Goal: Information Seeking & Learning: Find specific fact

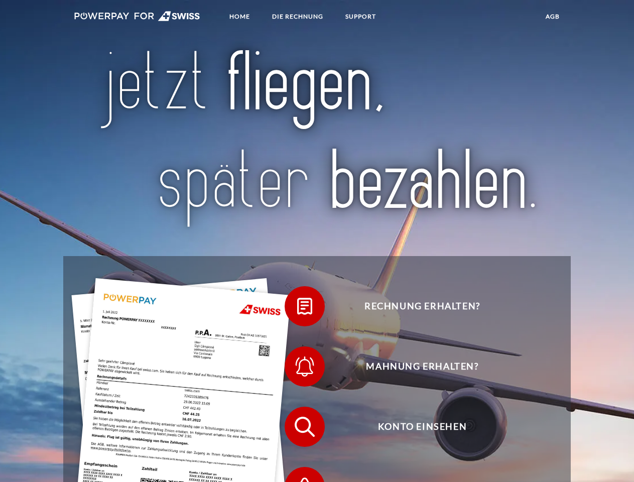
click at [137, 18] on img at bounding box center [137, 16] width 126 height 10
click at [297, 309] on span at bounding box center [289, 306] width 50 height 50
click at [297, 369] on span at bounding box center [289, 366] width 50 height 50
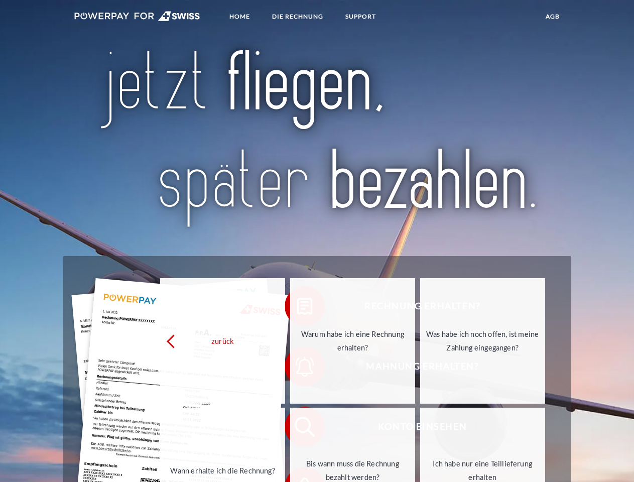
click at [297, 429] on link "Bis wann muss die Rechnung bezahlt werden?" at bounding box center [352, 469] width 125 height 125
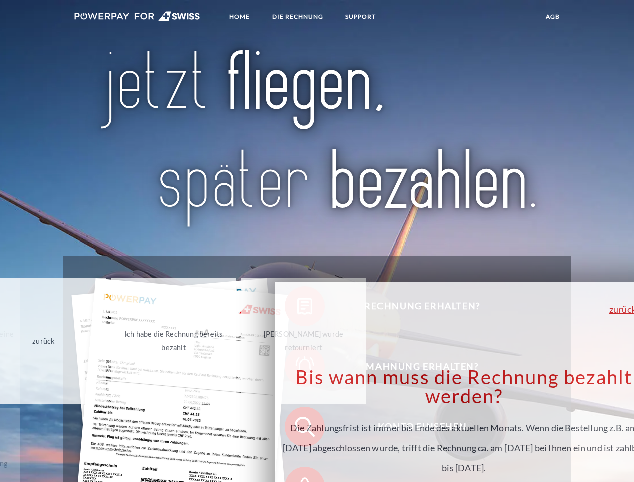
click at [297, 473] on div "Bis wann muss die Rechnung bezahlt werden? Die Zahlungsfrist ist immer bis Ende…" at bounding box center [464, 432] width 366 height 131
